Goal: Transaction & Acquisition: Purchase product/service

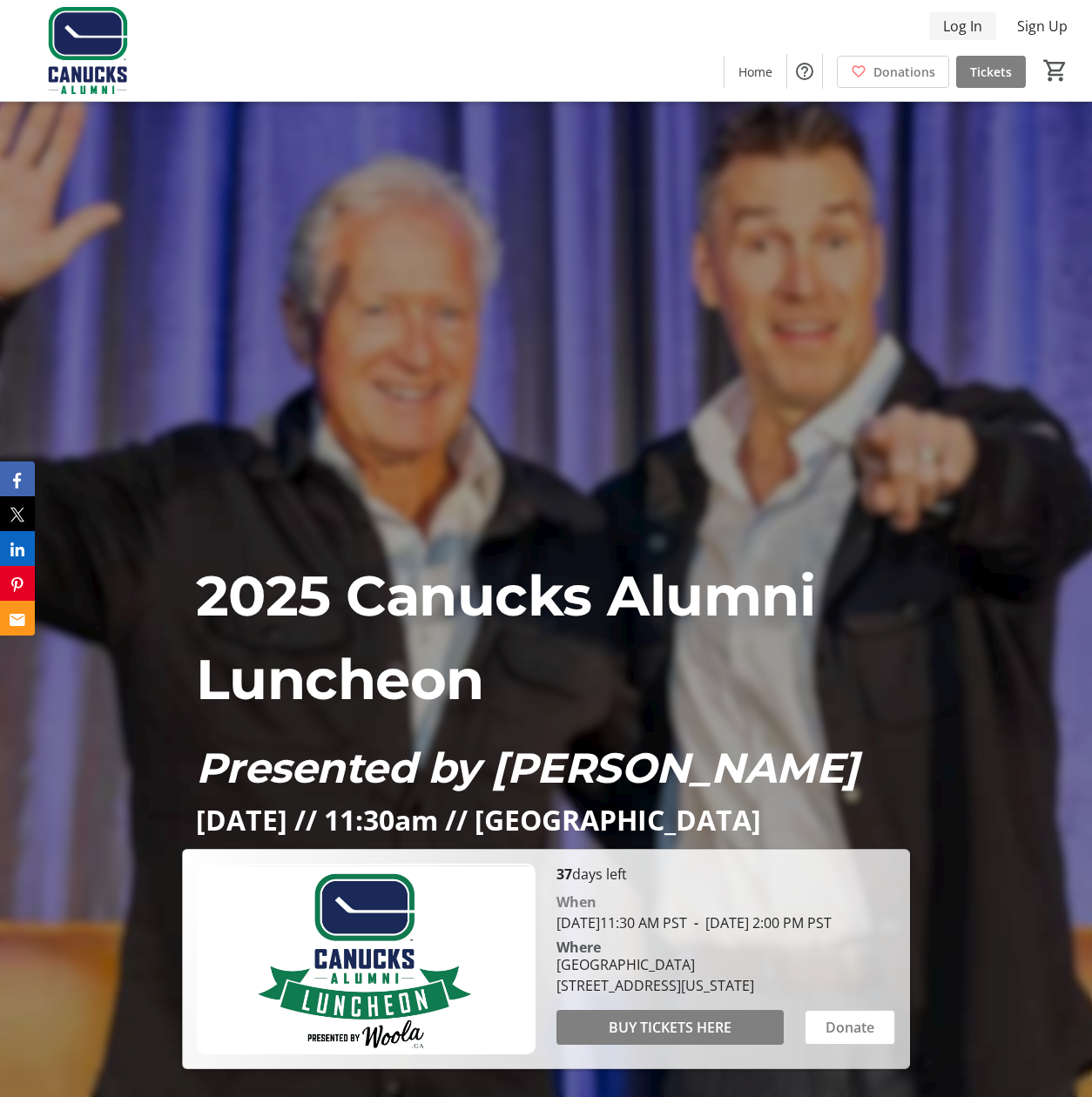
click at [962, 30] on span "Log In" at bounding box center [962, 26] width 39 height 21
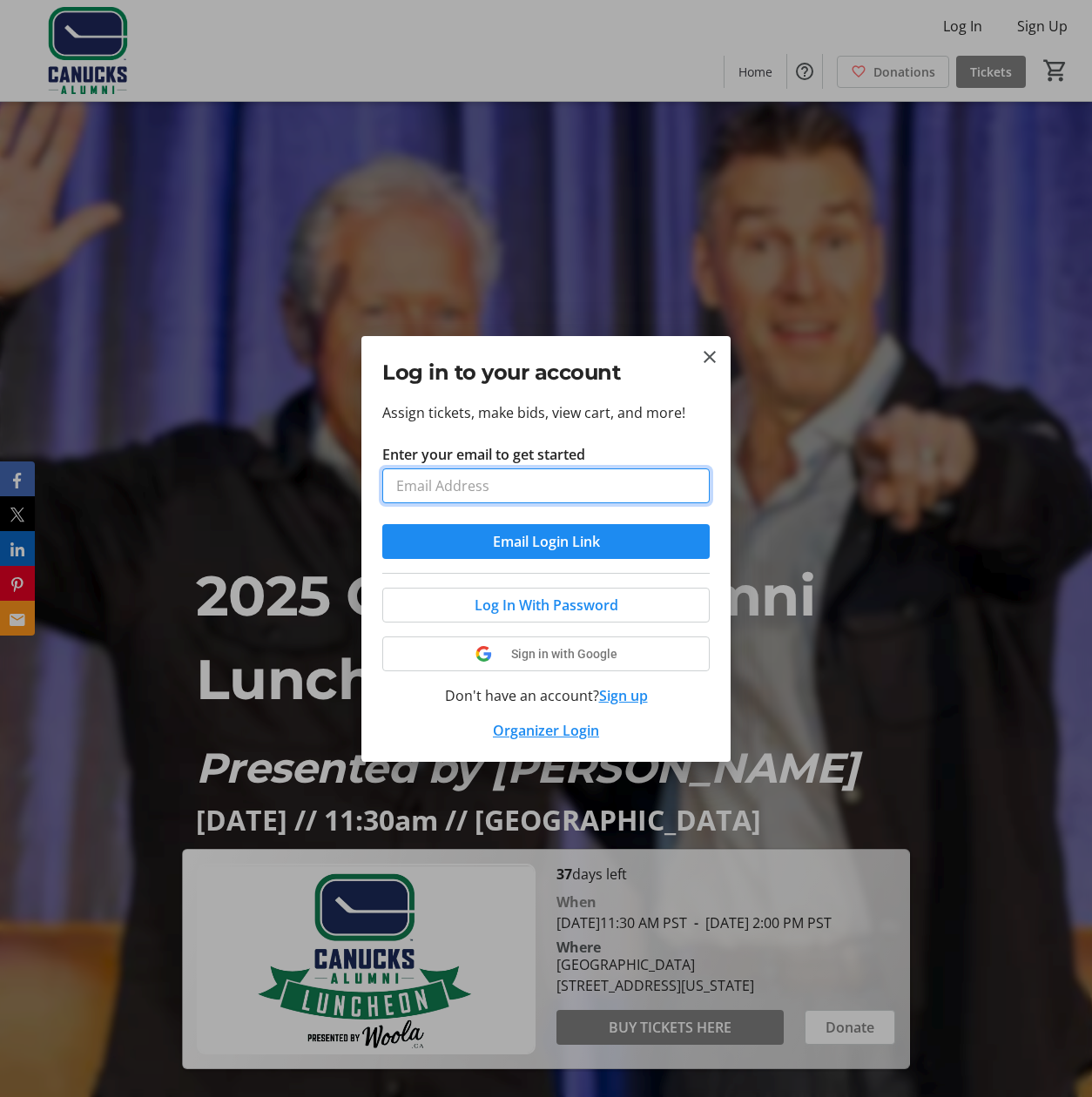
click at [417, 481] on input "Enter your email to get started" at bounding box center [546, 485] width 327 height 35
type input "[PERSON_NAME][EMAIL_ADDRESS][DOMAIN_NAME]"
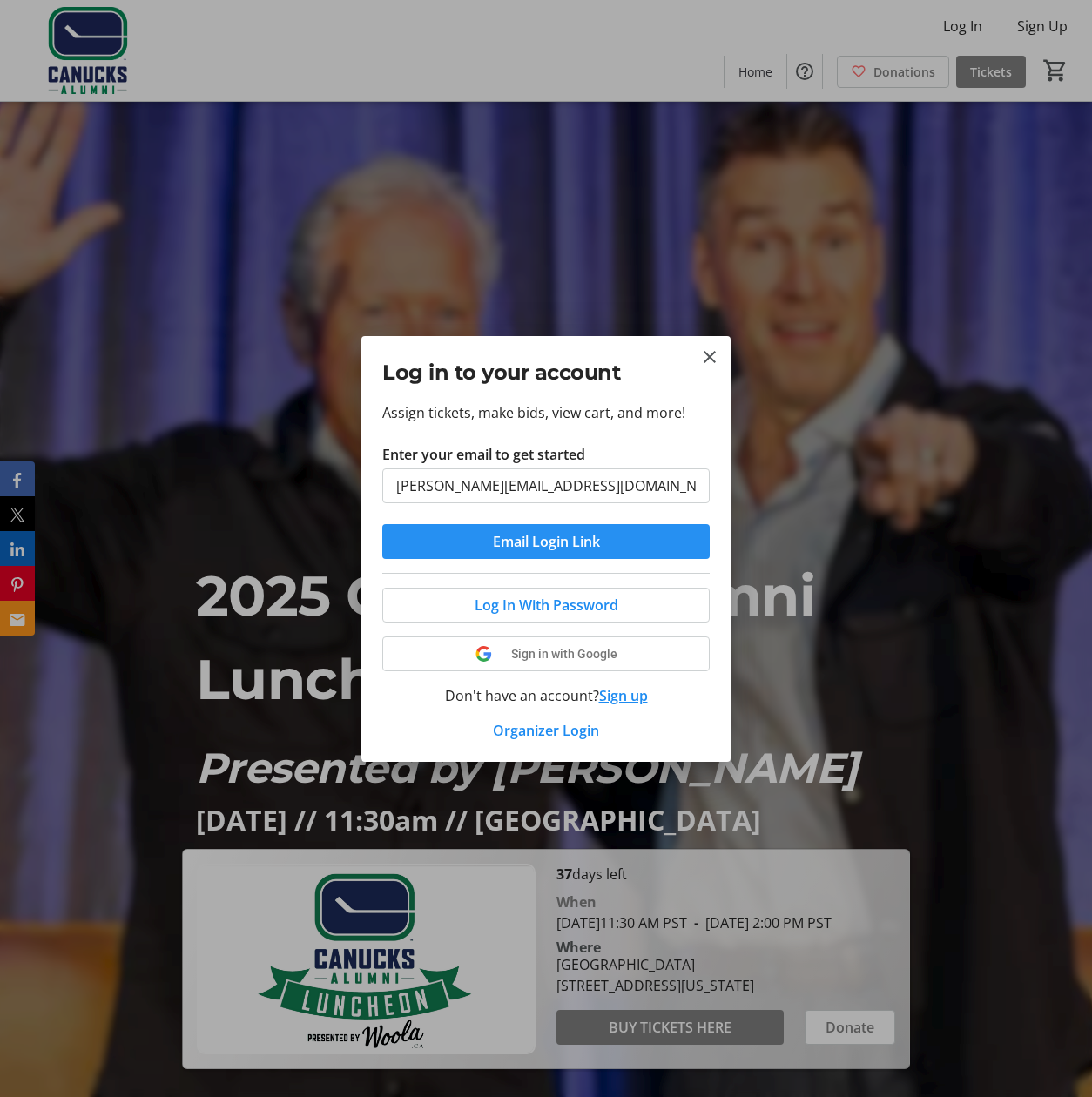
click at [575, 545] on span "Email Login Link" at bounding box center [546, 541] width 107 height 21
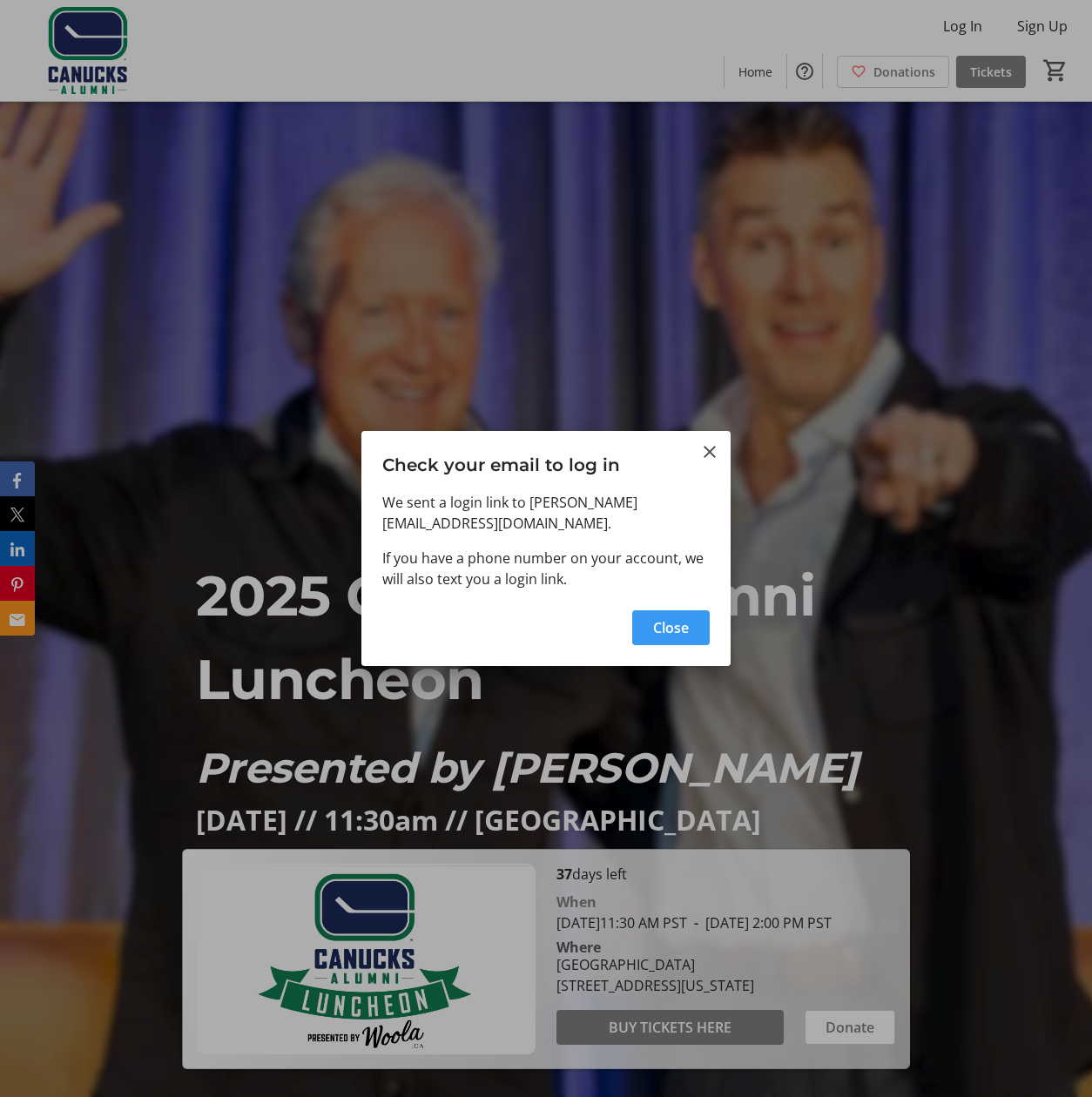
click at [677, 618] on span "Close" at bounding box center [671, 628] width 36 height 21
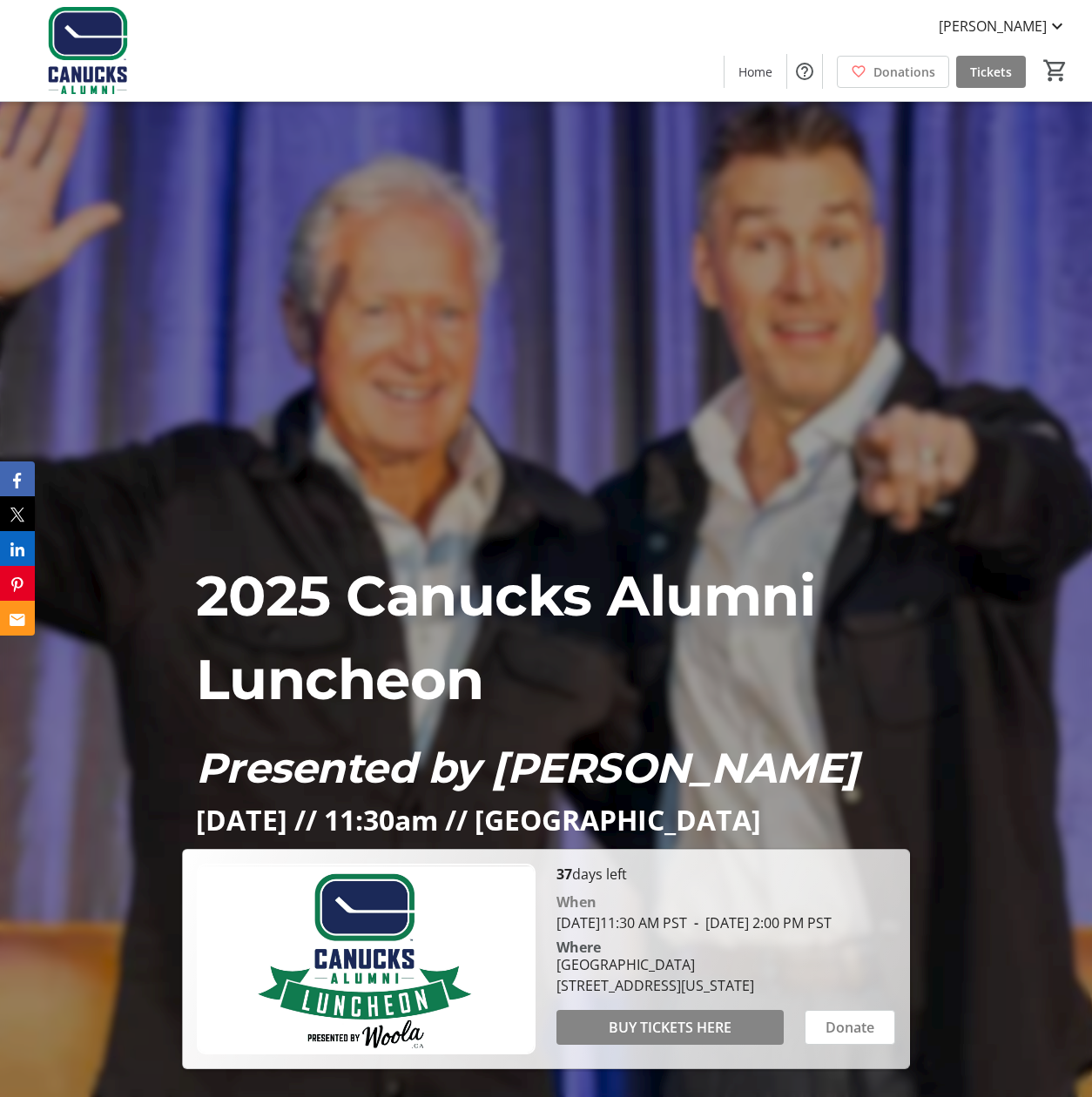
click at [662, 1038] on span "BUY TICKETS HERE" at bounding box center [670, 1027] width 123 height 21
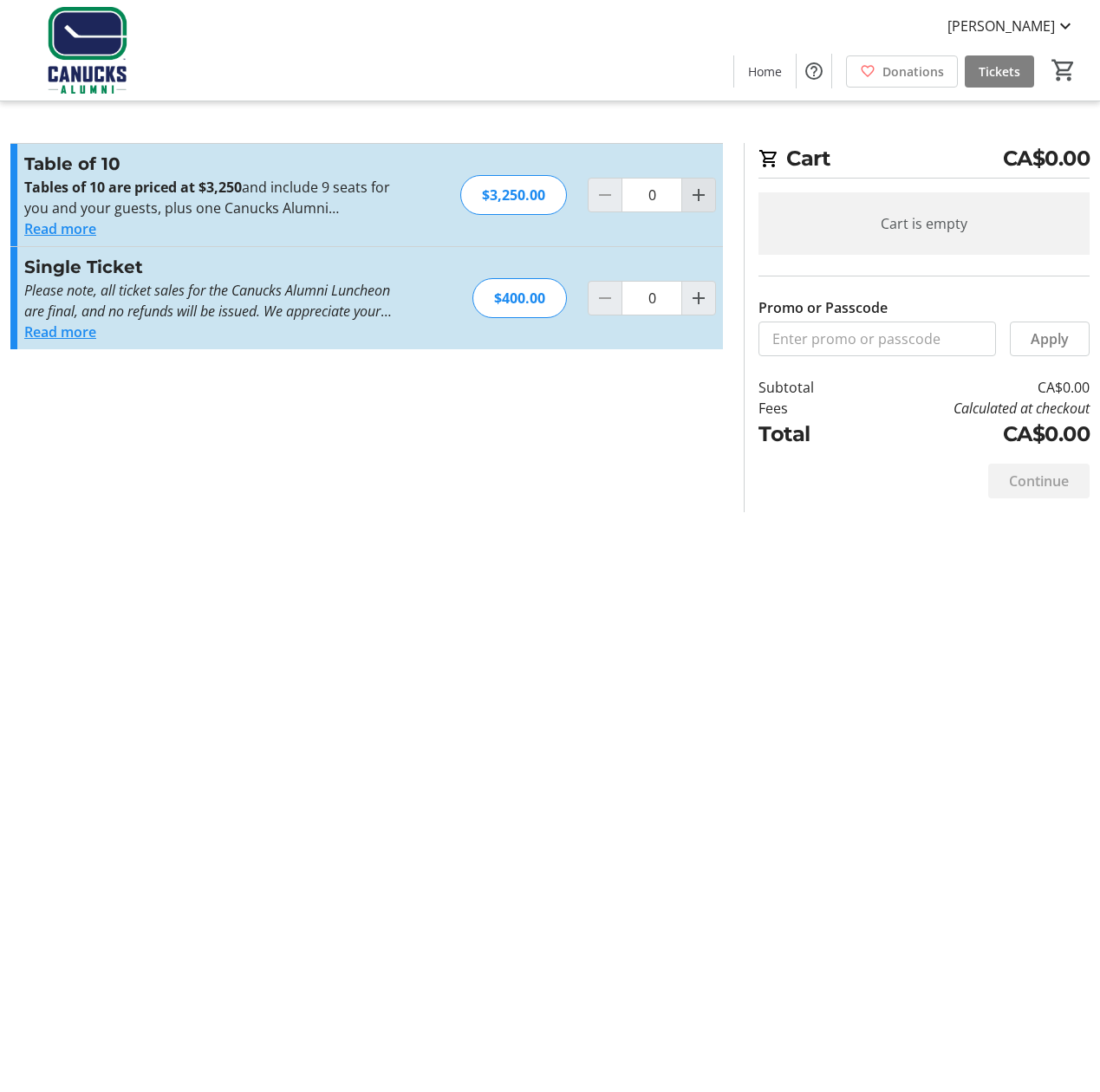
click at [696, 200] on mat-icon "Increment by one" at bounding box center [699, 195] width 21 height 21
type input "1"
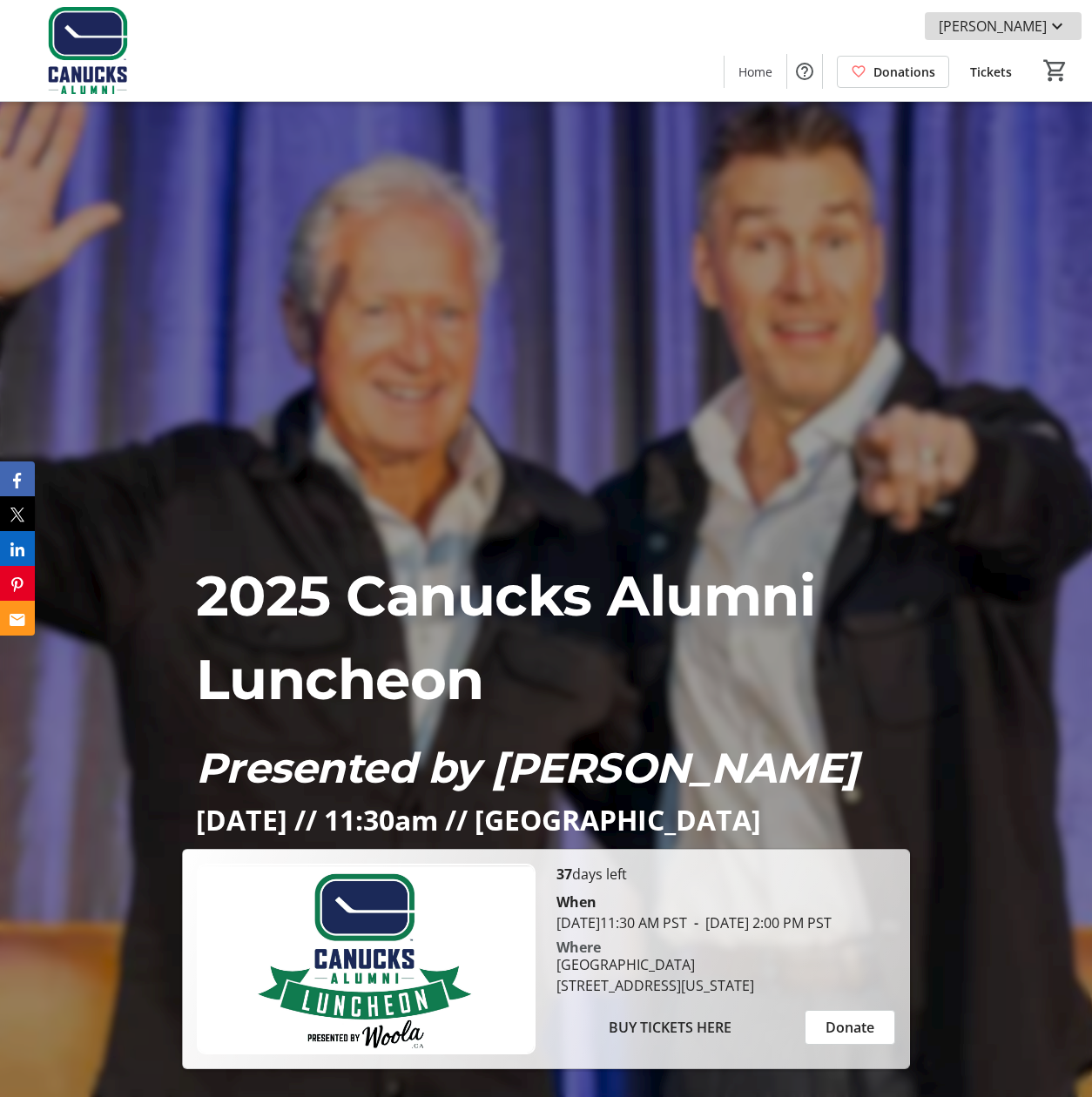
click at [1039, 21] on span "[PERSON_NAME]" at bounding box center [993, 26] width 108 height 21
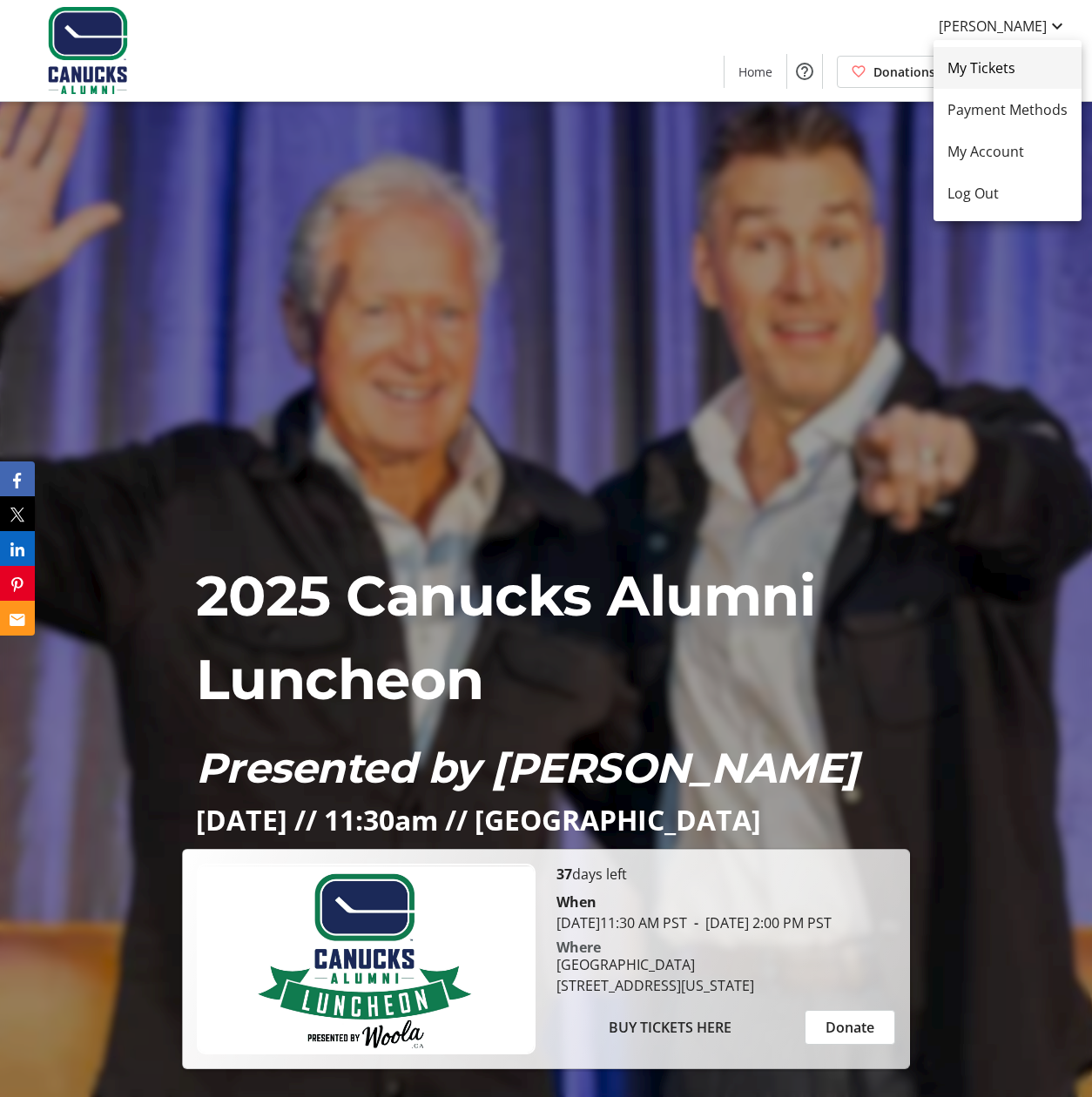
click at [974, 73] on span "My Tickets" at bounding box center [1007, 68] width 120 height 21
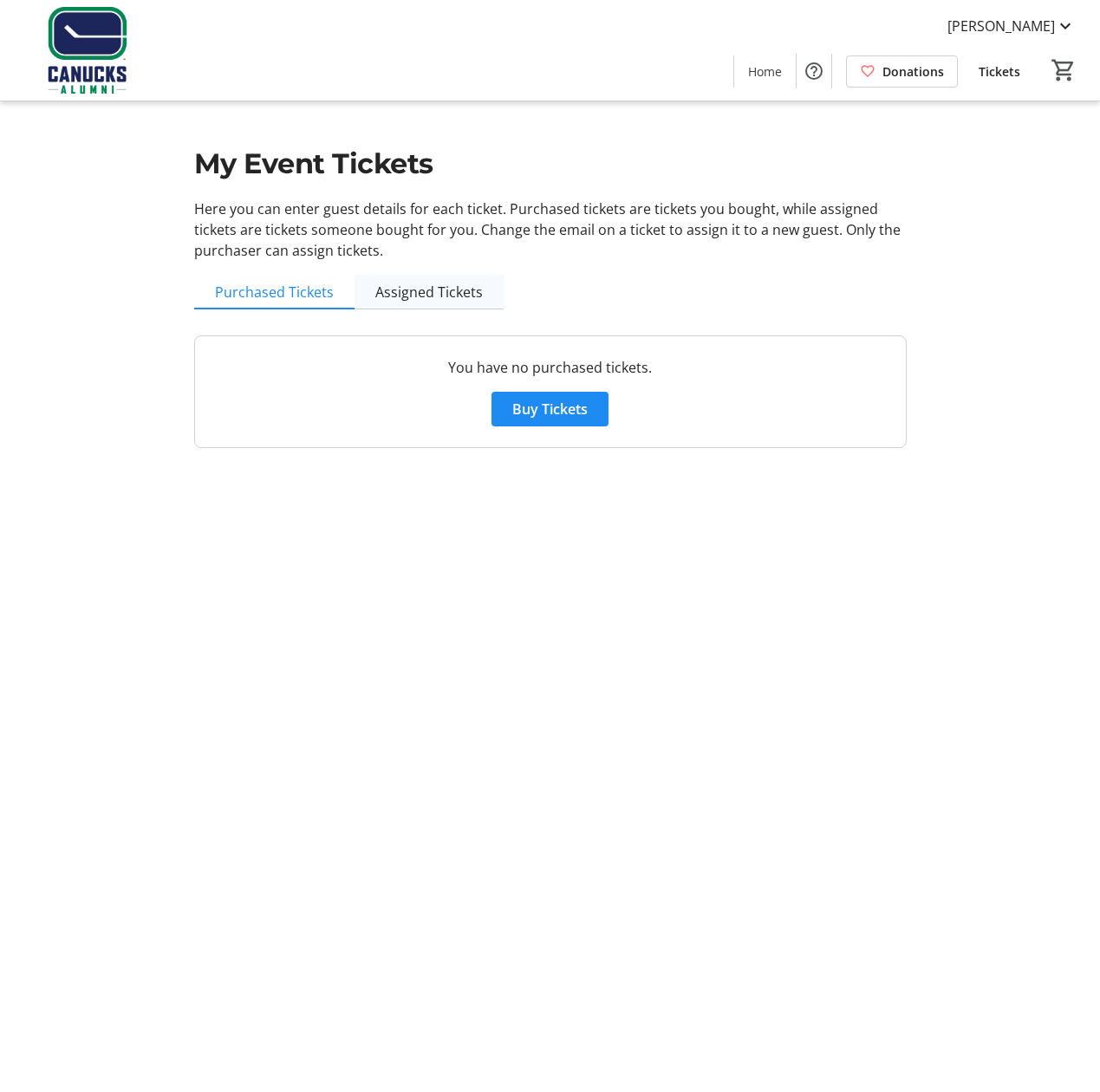
click at [418, 292] on span "Assigned Tickets" at bounding box center [429, 292] width 107 height 14
click at [298, 292] on span "Purchased Tickets" at bounding box center [274, 292] width 119 height 14
